Goal: Task Accomplishment & Management: Use online tool/utility

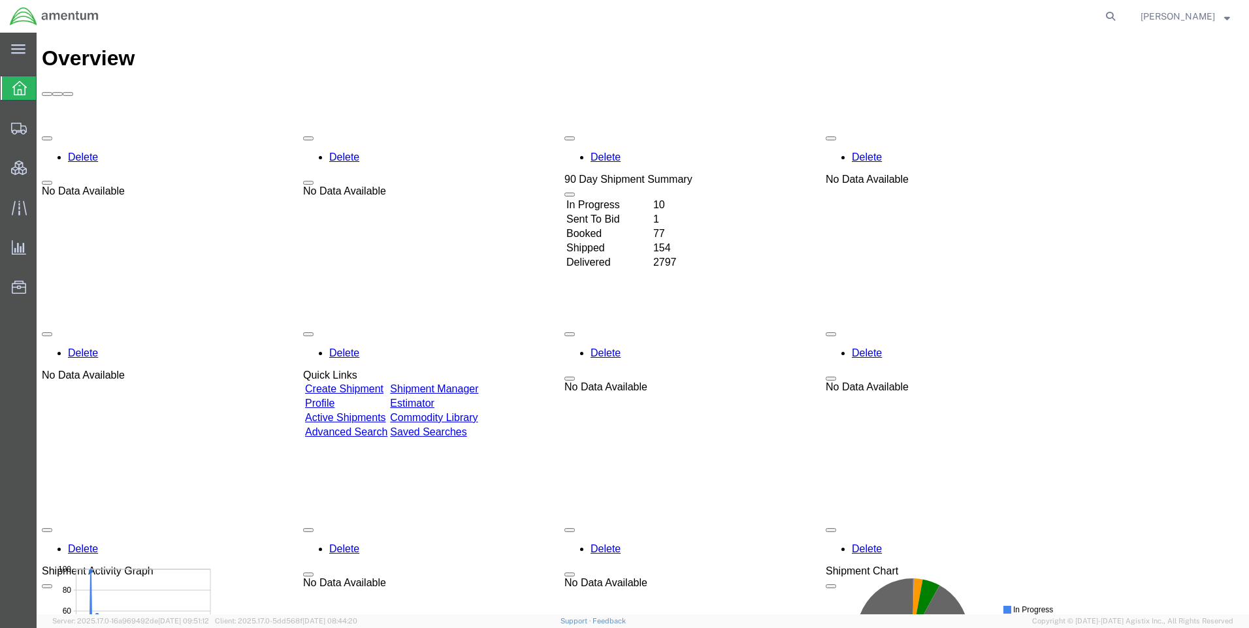
click at [1110, 14] on form at bounding box center [1111, 16] width 21 height 33
click at [1114, 14] on icon at bounding box center [1110, 16] width 18 height 18
paste input "DCO-25227-166939"
type input "DCO-25227-166939"
click at [1119, 12] on icon at bounding box center [1110, 16] width 18 height 18
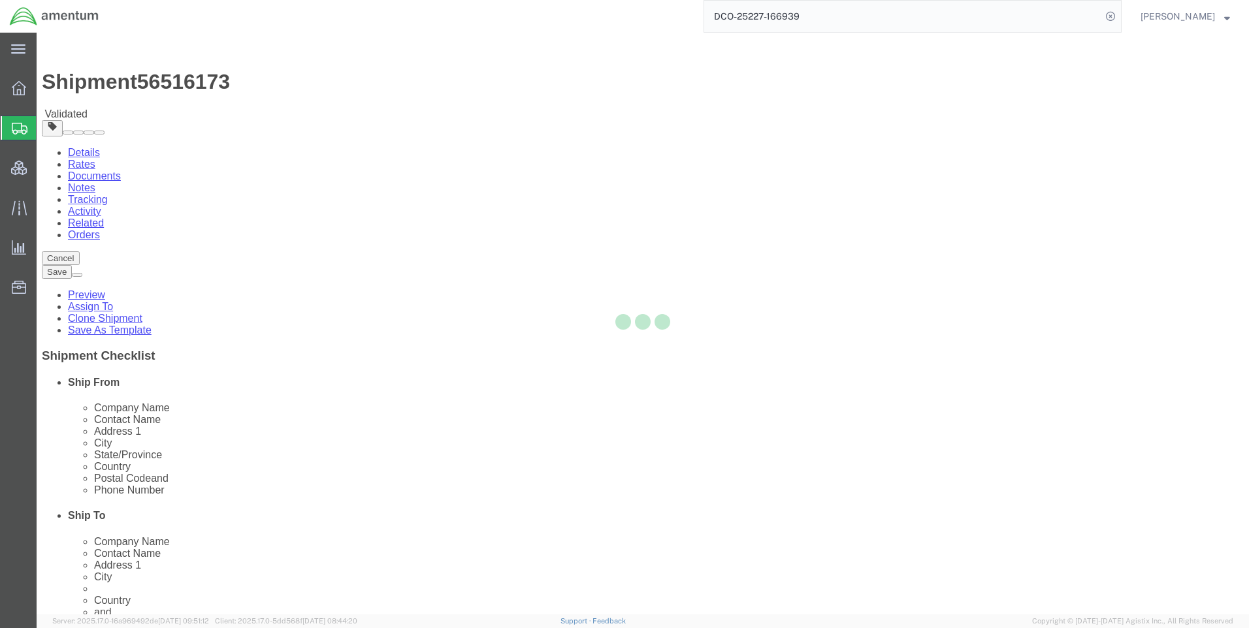
select select "42668"
select select
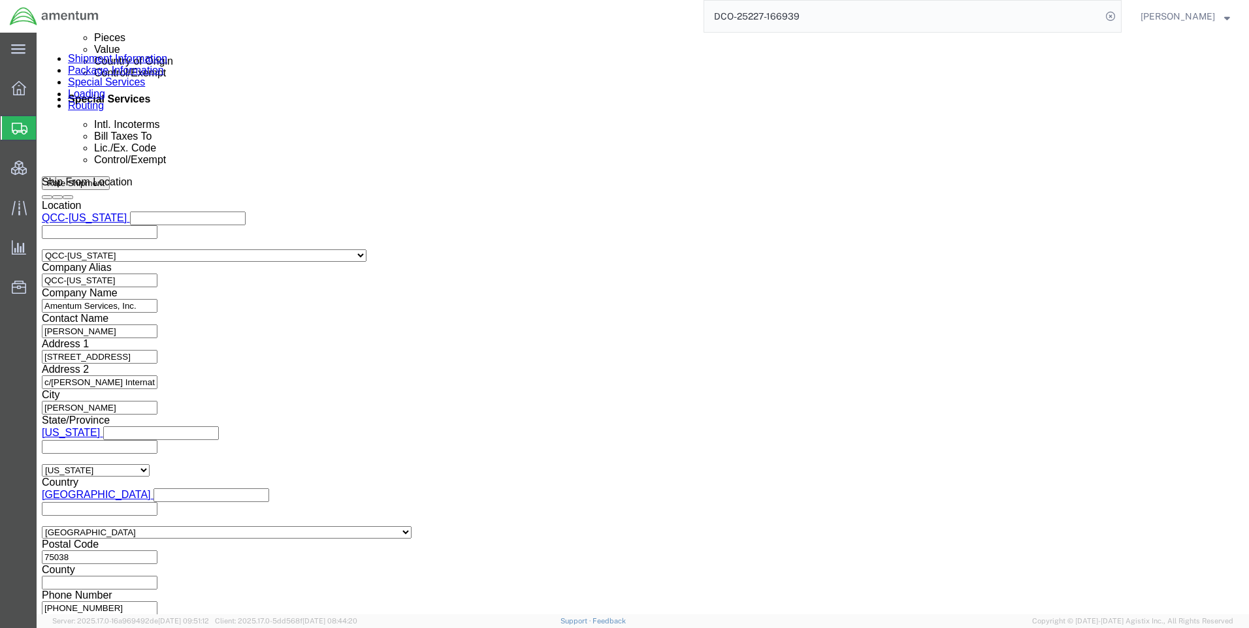
scroll to position [824, 0]
click button "Continue"
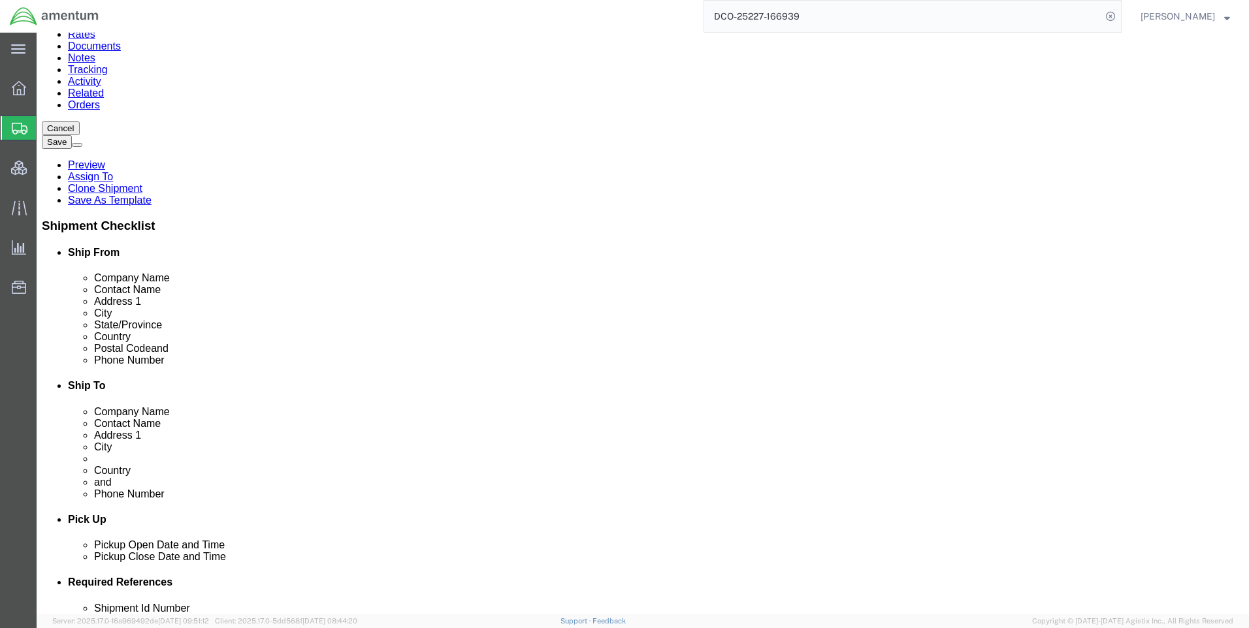
scroll to position [140, 0]
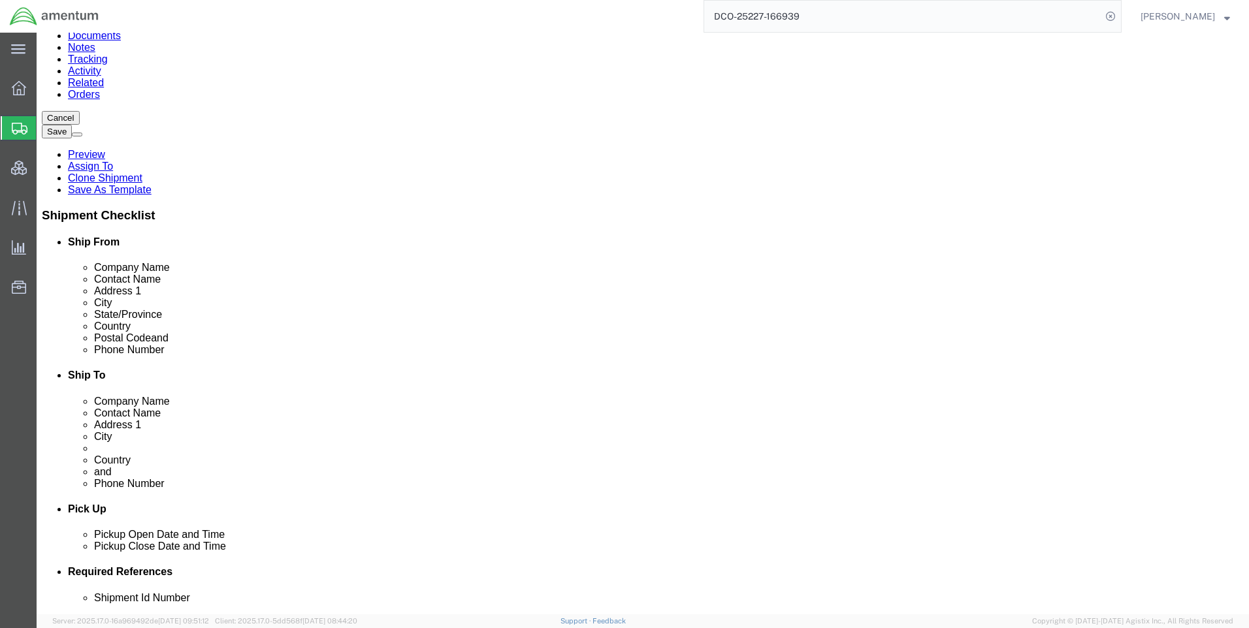
click button "Continue"
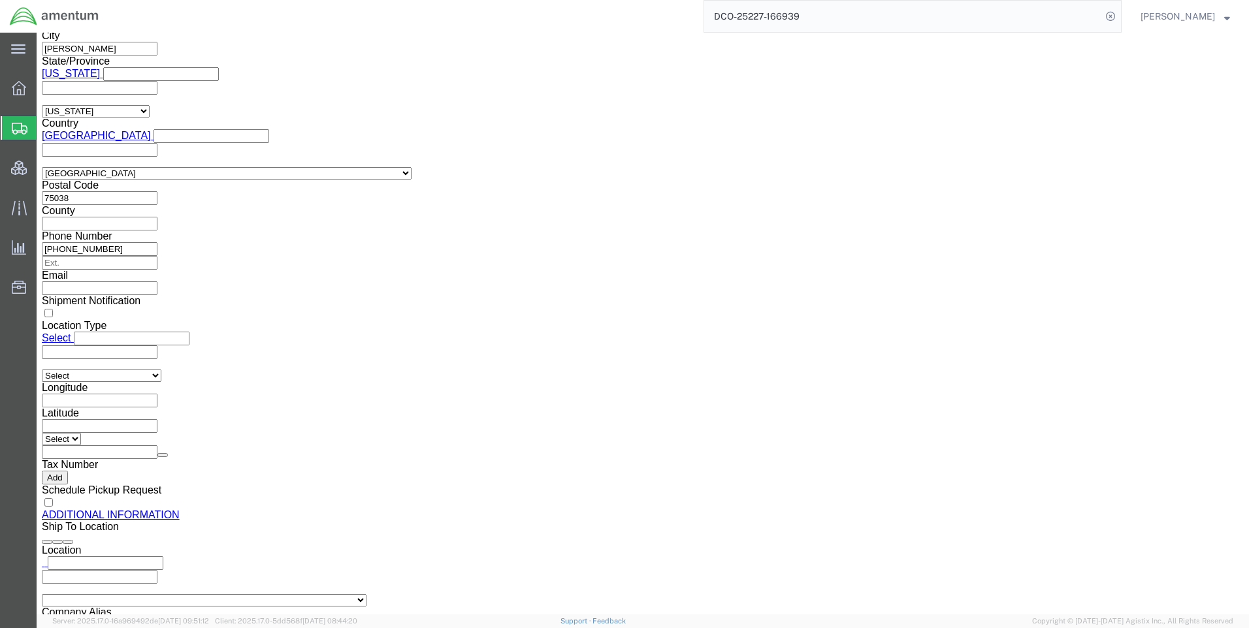
scroll to position [1377, 0]
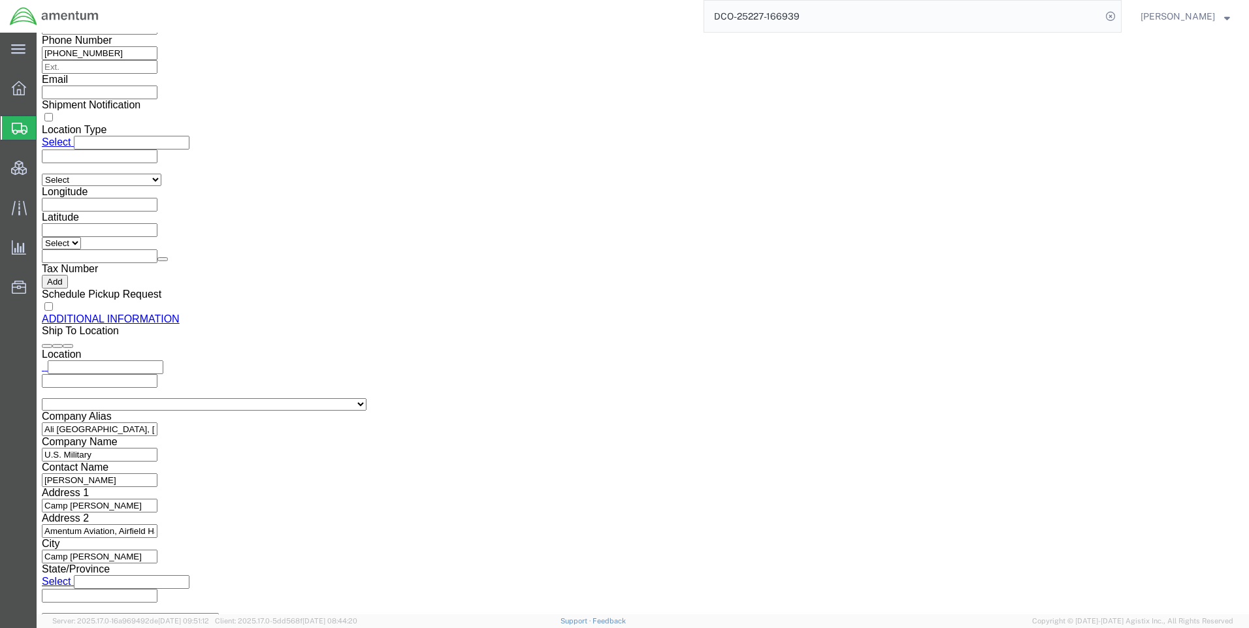
click button "Rate Shipment"
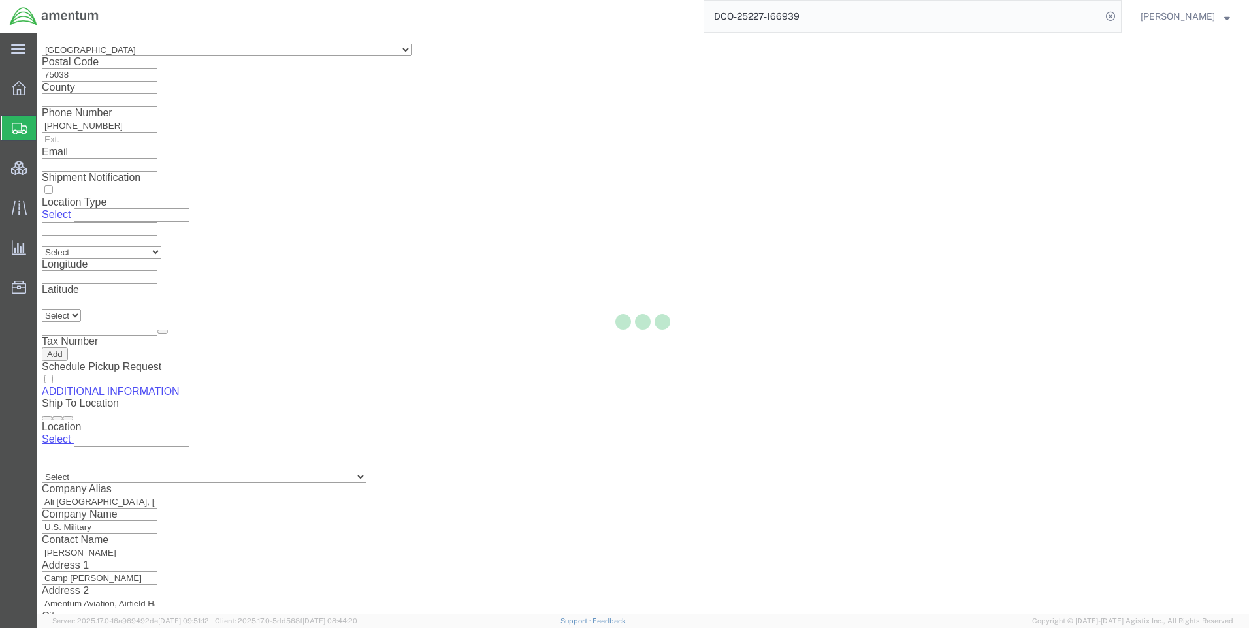
select select "CBOX"
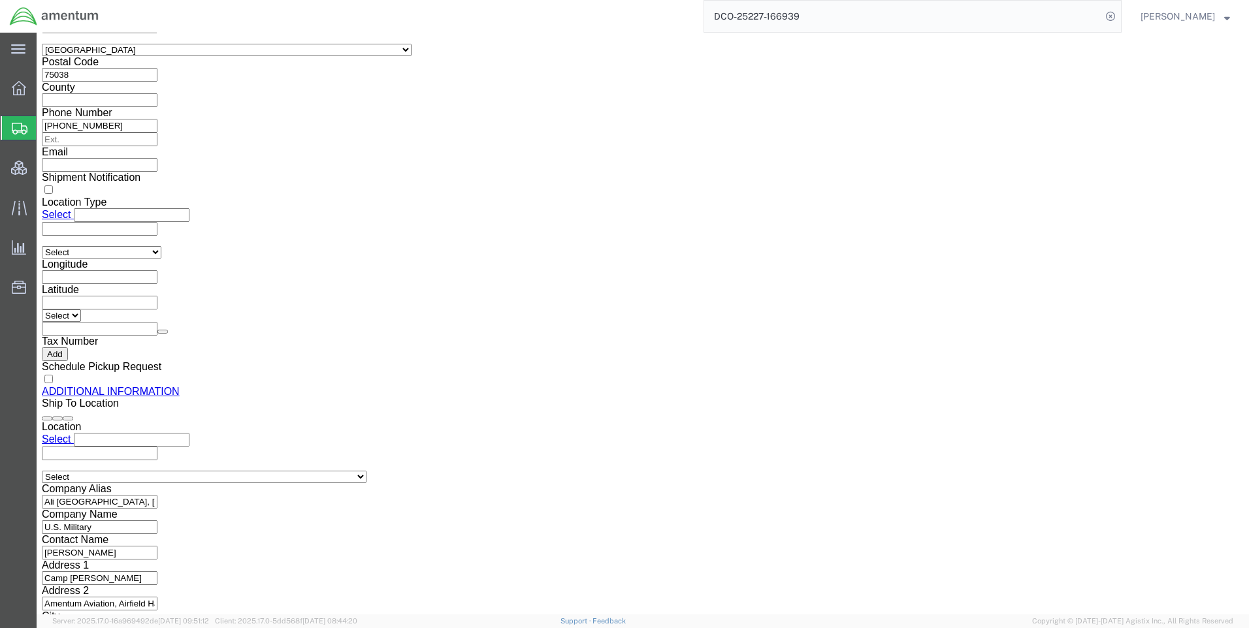
scroll to position [13, 0]
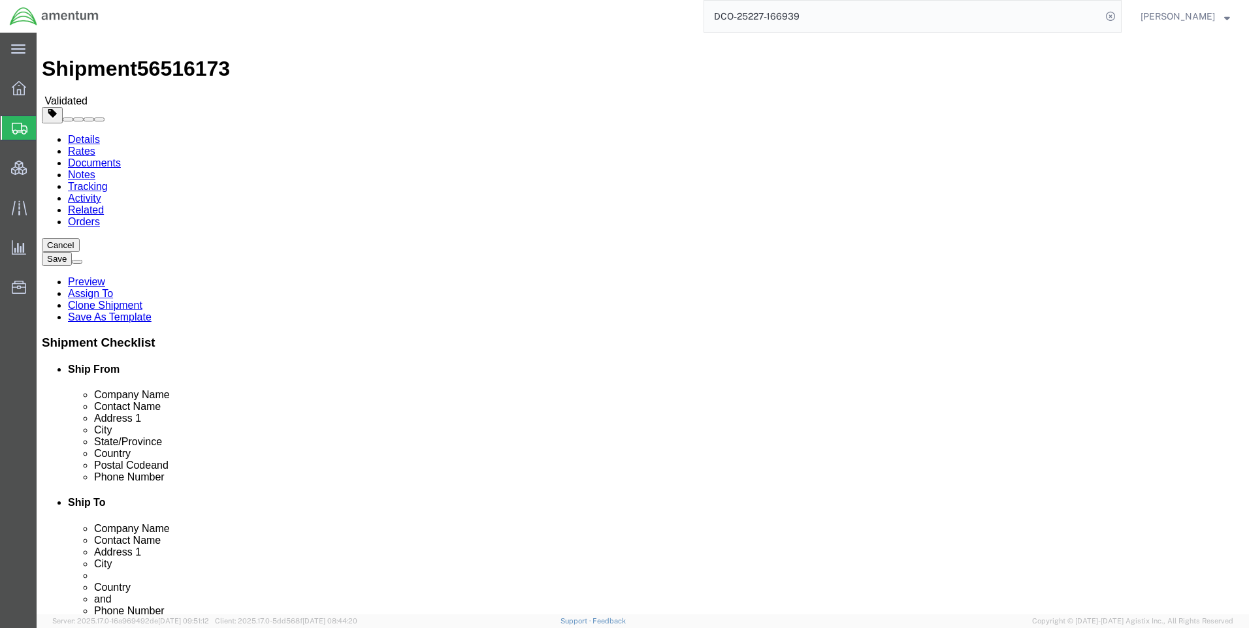
click icon
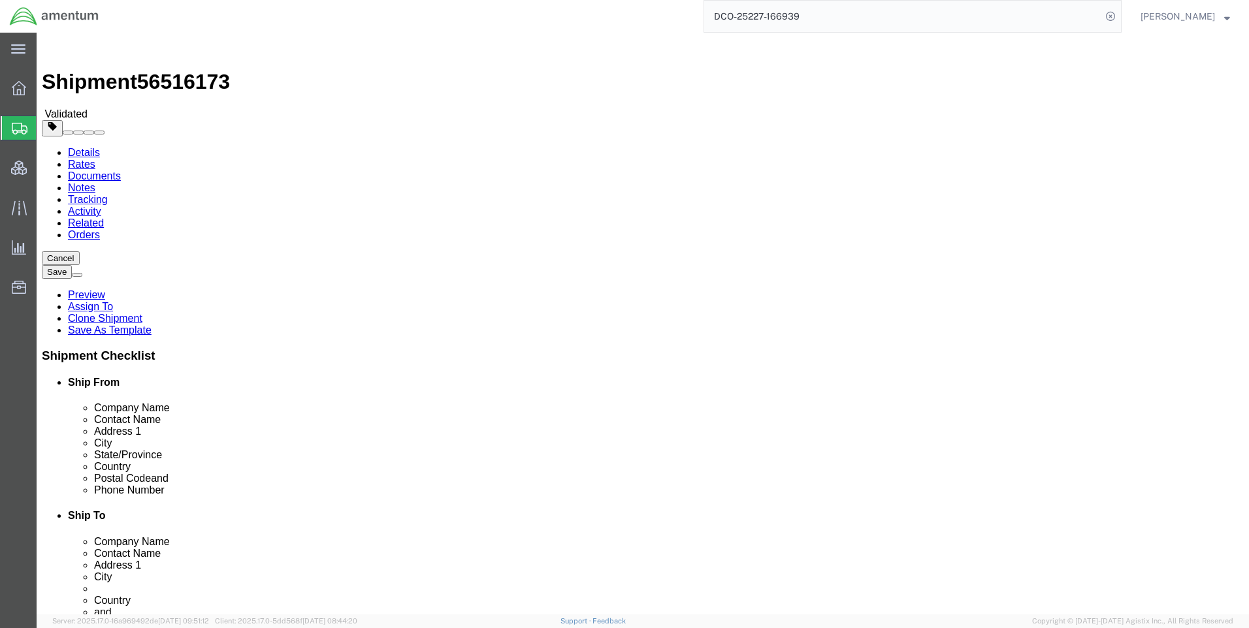
click icon
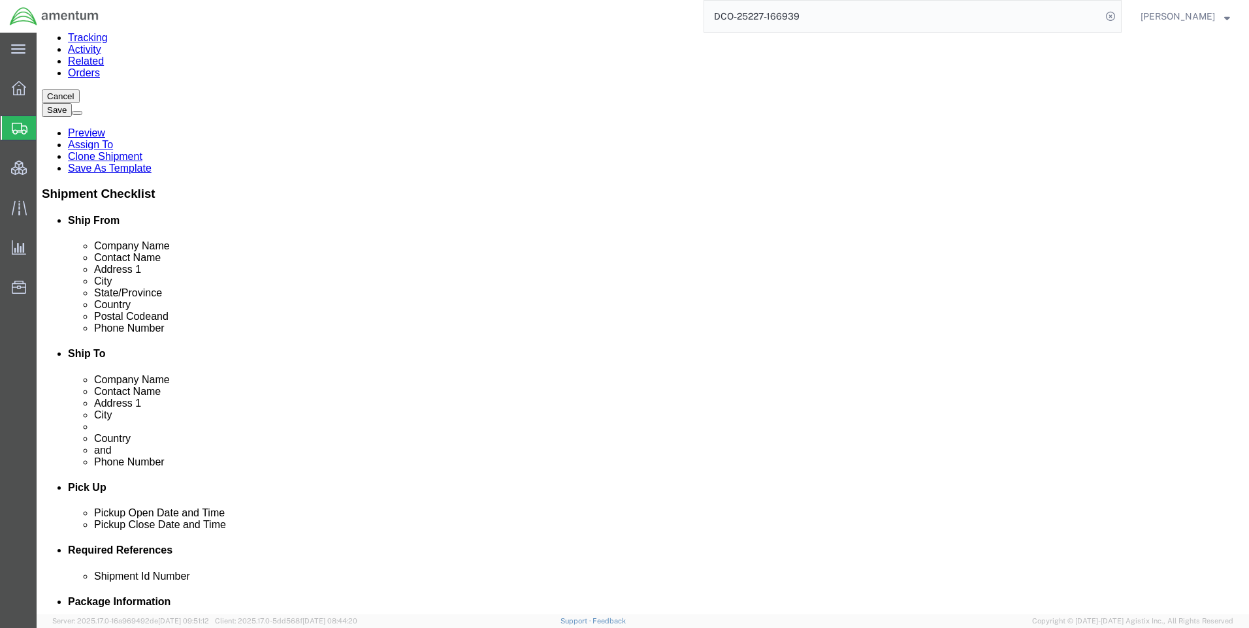
click div "Pieces: 2.00 Each Total value: 360.00 USD"
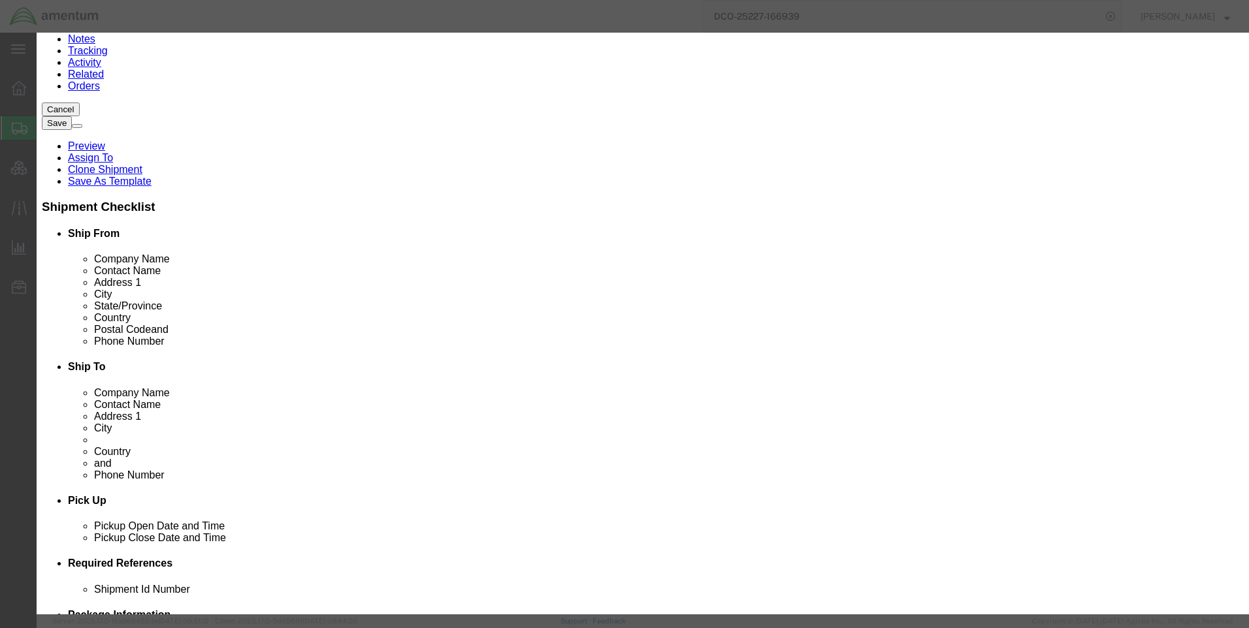
scroll to position [226, 0]
click button "Close"
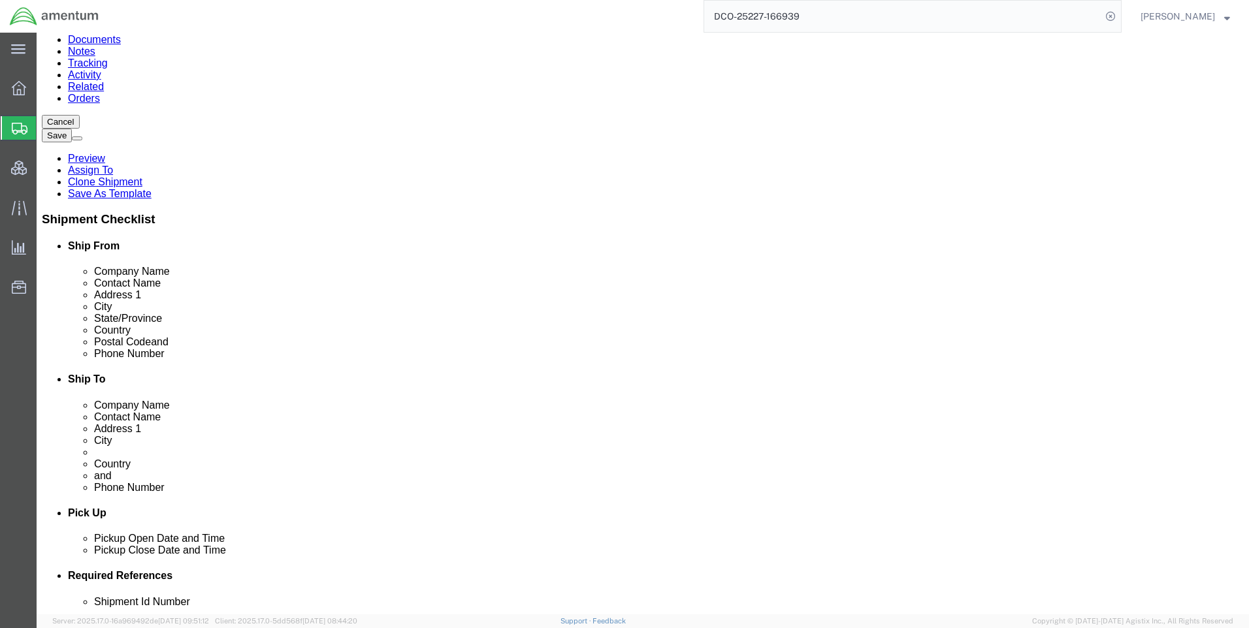
scroll to position [149, 0]
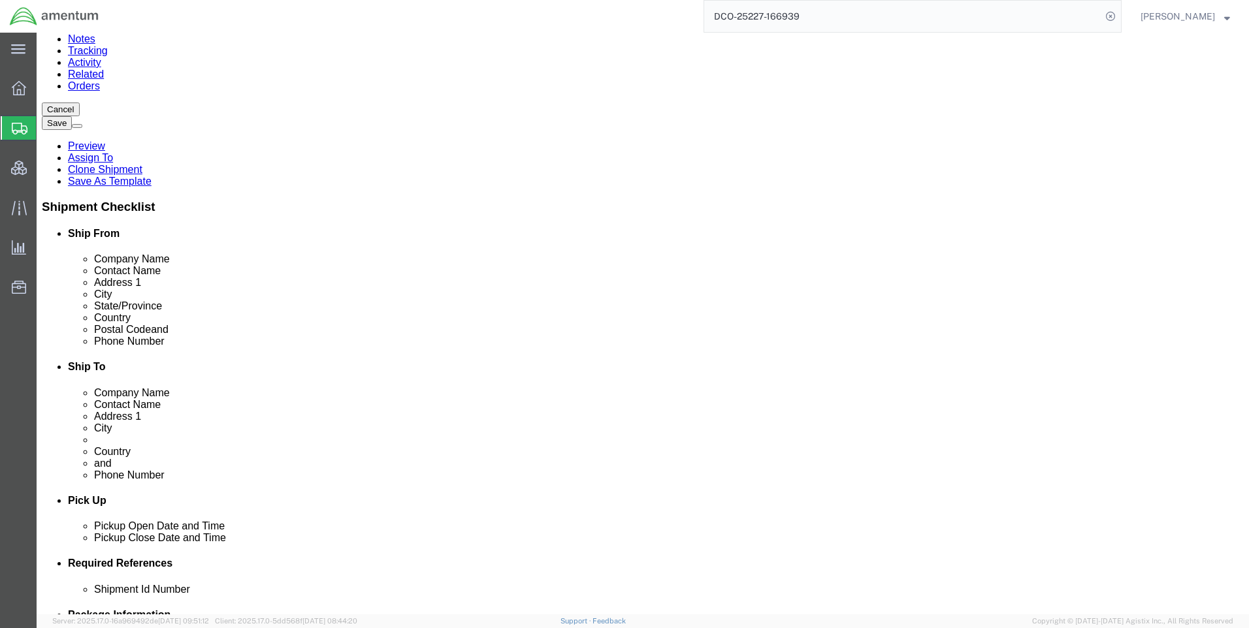
click dd "2.00 Each"
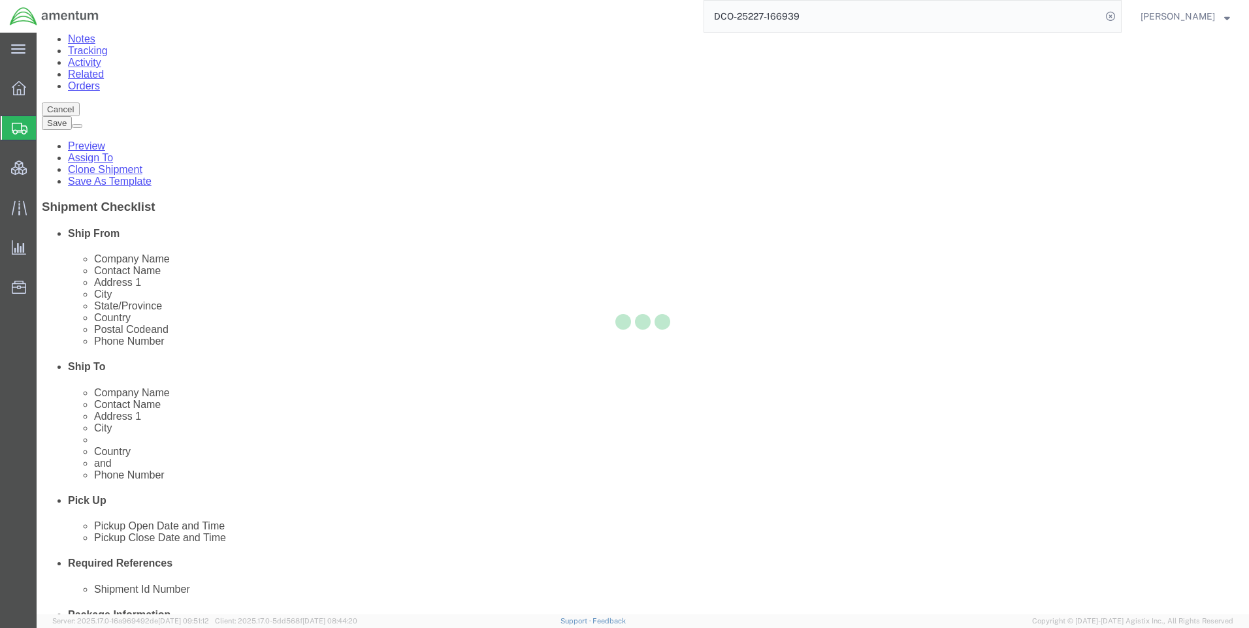
scroll to position [95, 0]
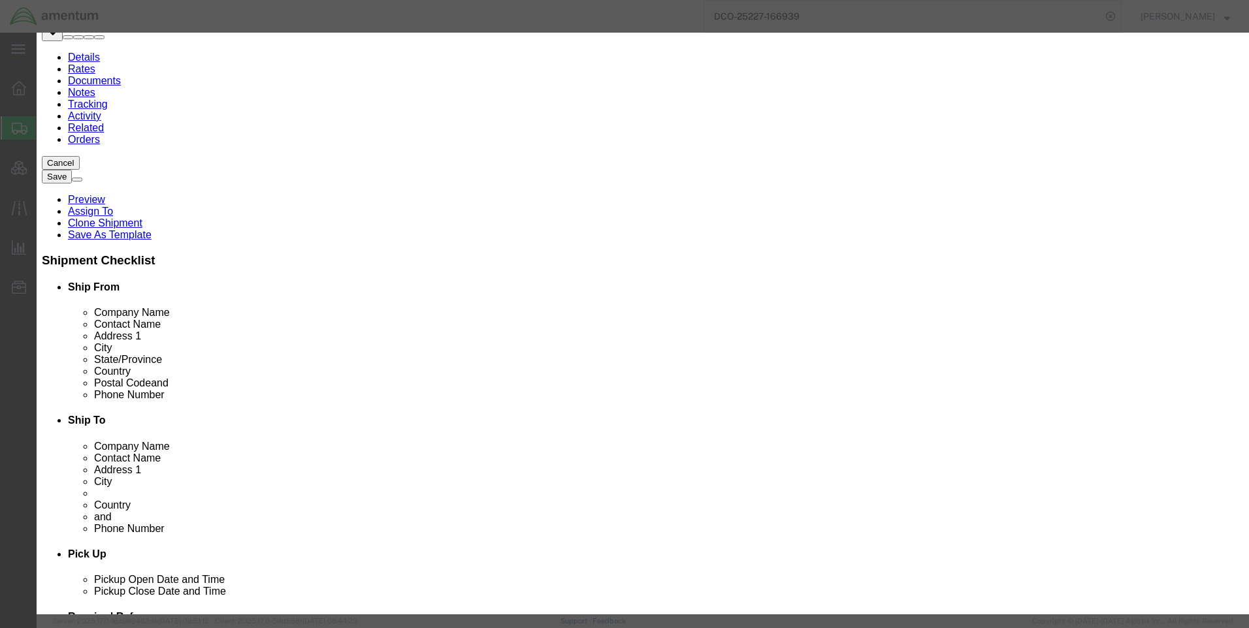
click button "Close"
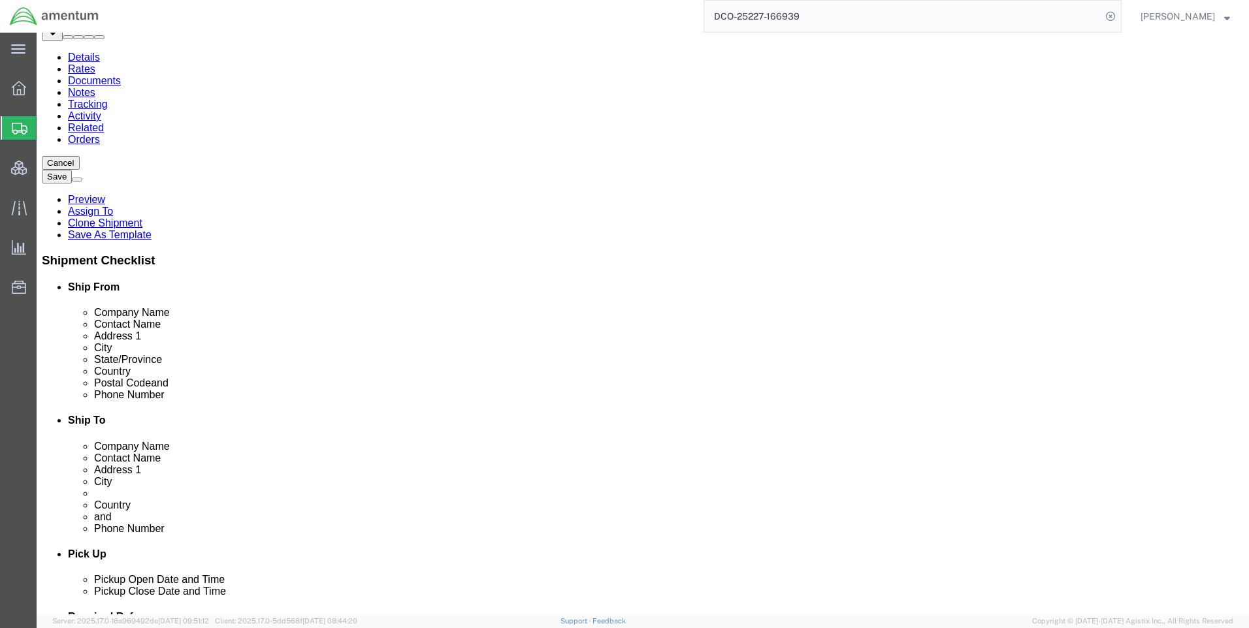
click icon
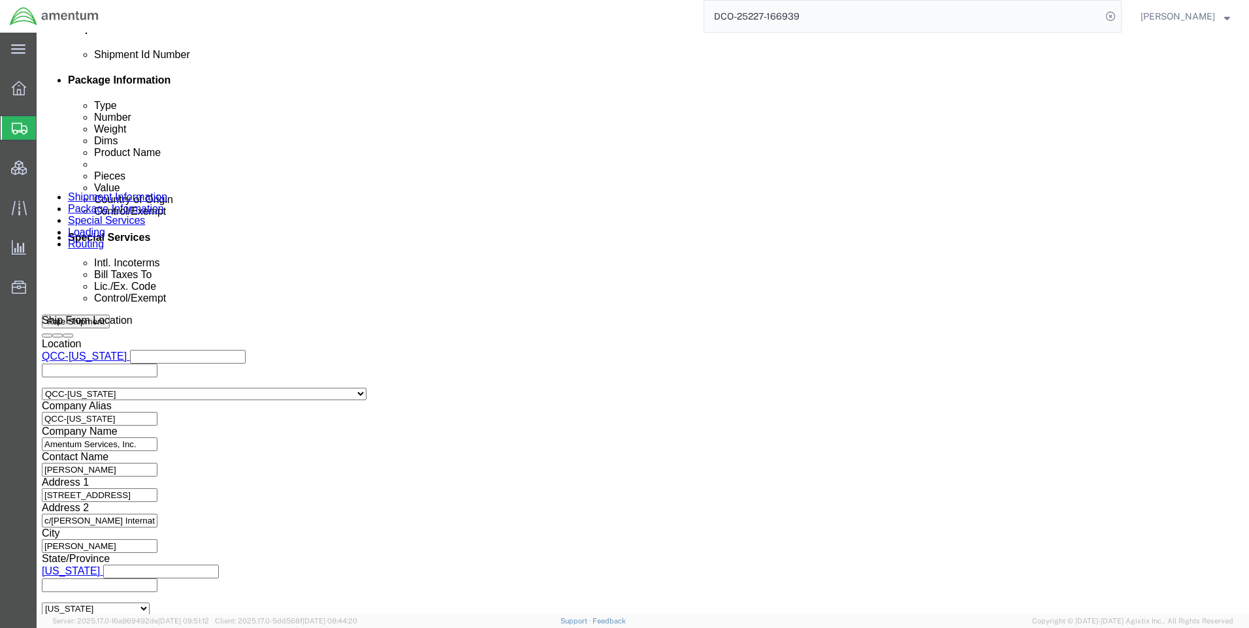
scroll to position [824, 0]
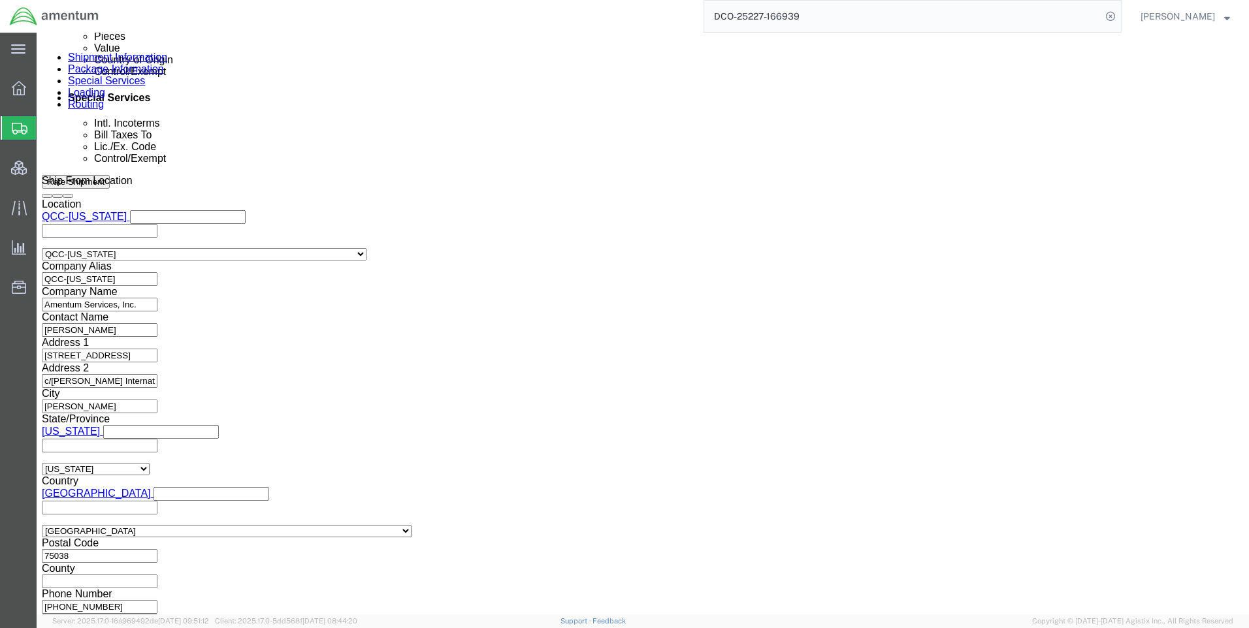
click button "Continue"
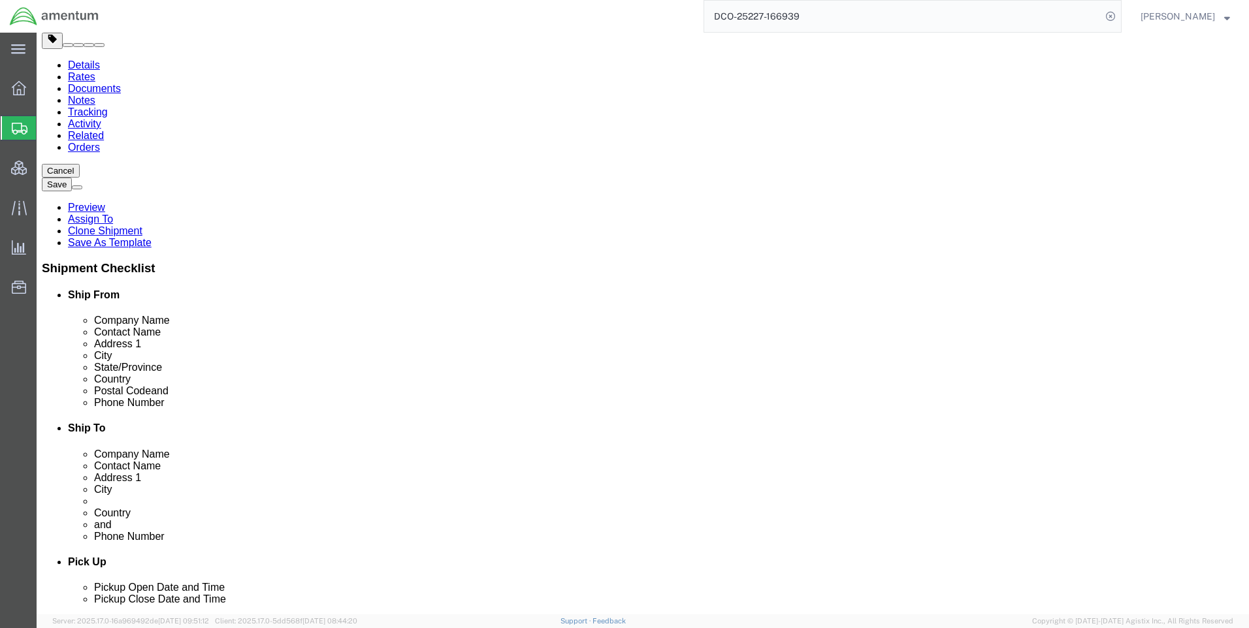
scroll to position [96, 0]
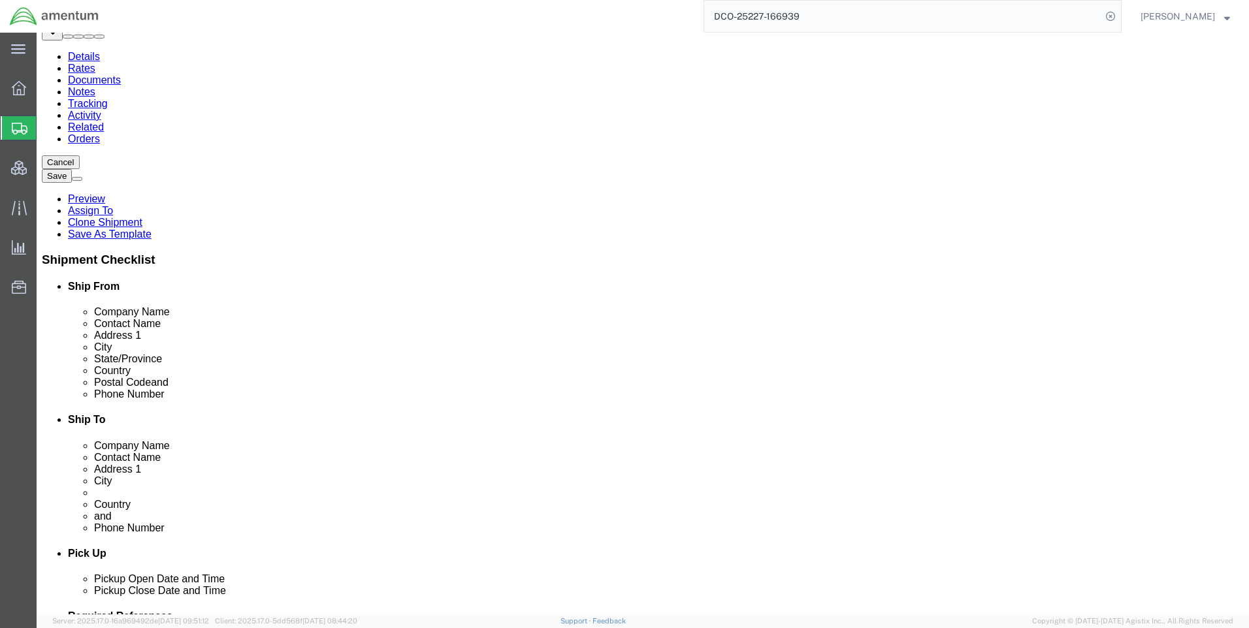
click button "Continue"
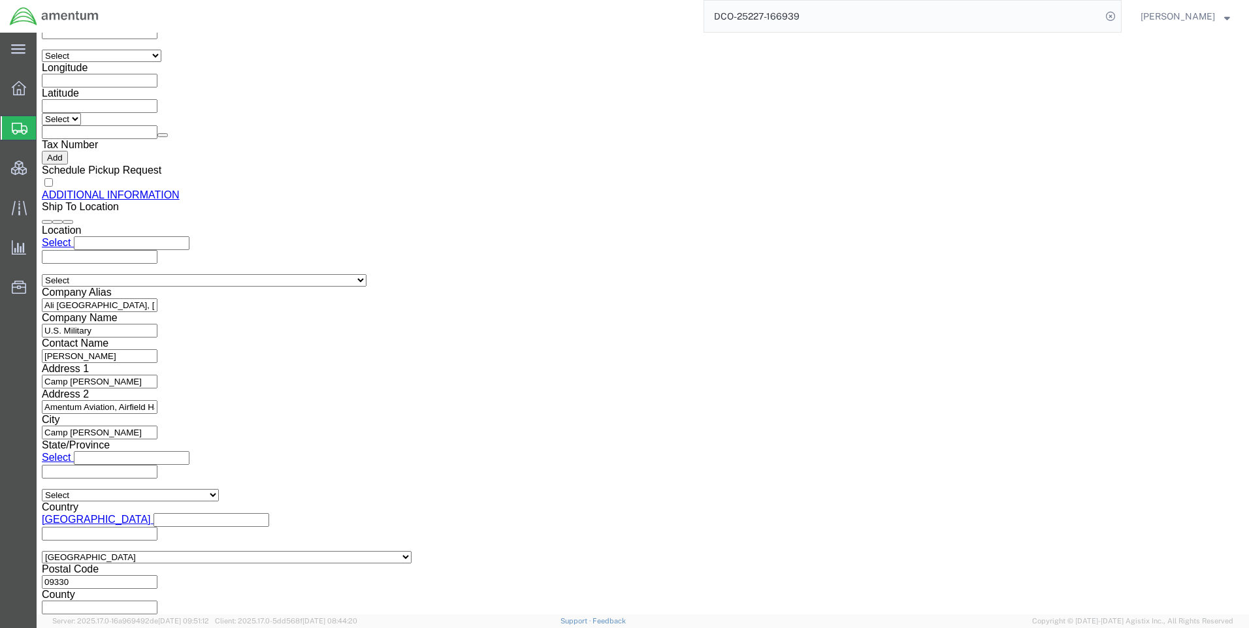
scroll to position [1502, 0]
click button "Rate Shipment"
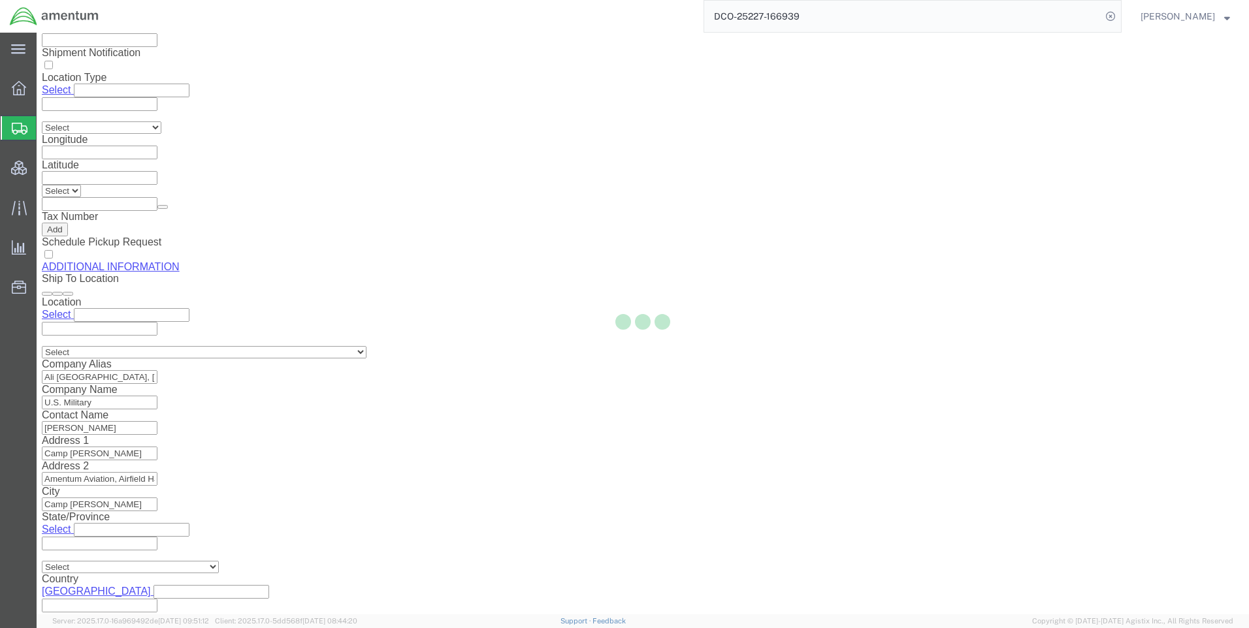
scroll to position [13, 0]
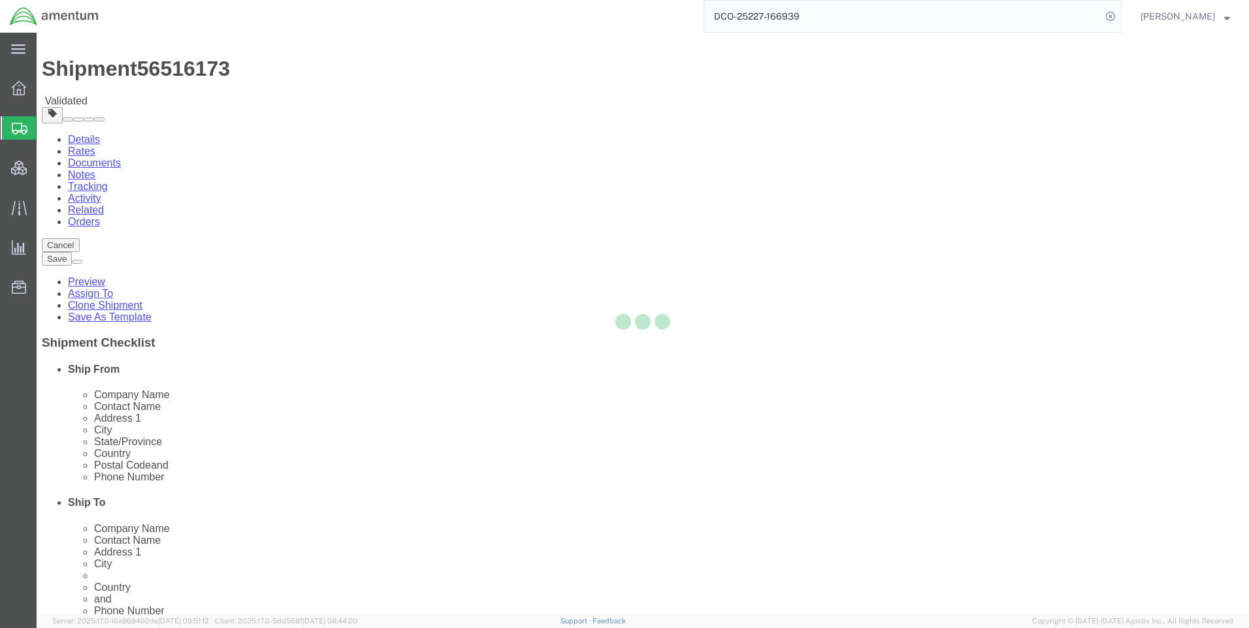
select select "CBOX"
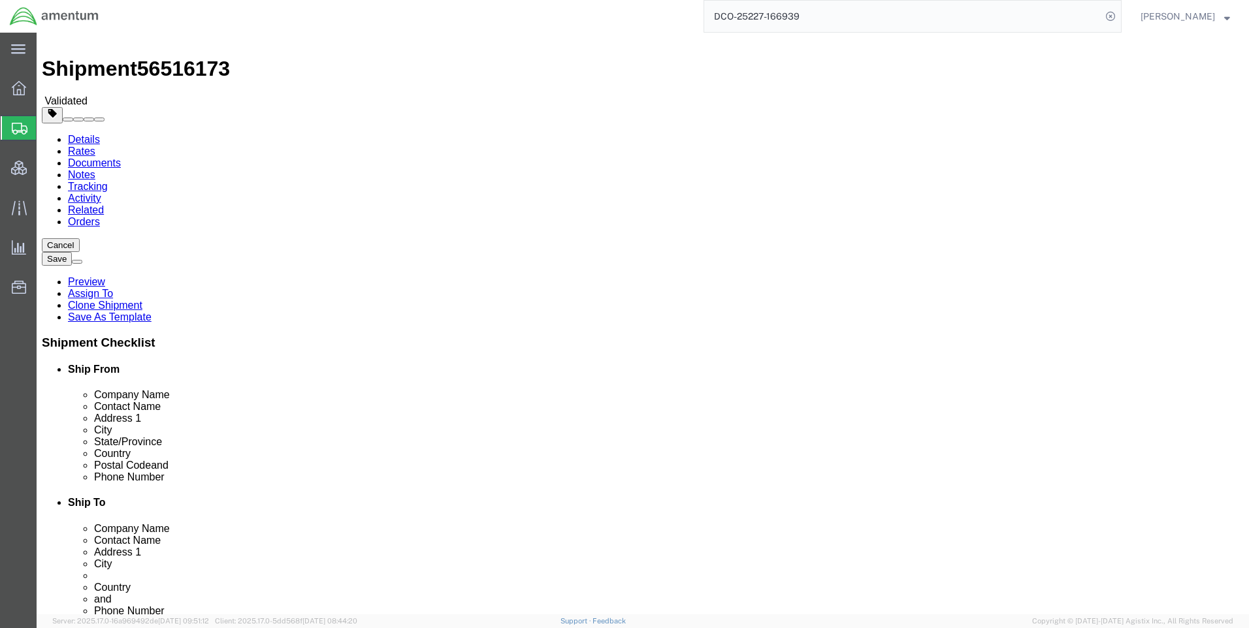
click span "56516173"
copy span "56516173"
